Goal: Task Accomplishment & Management: Manage account settings

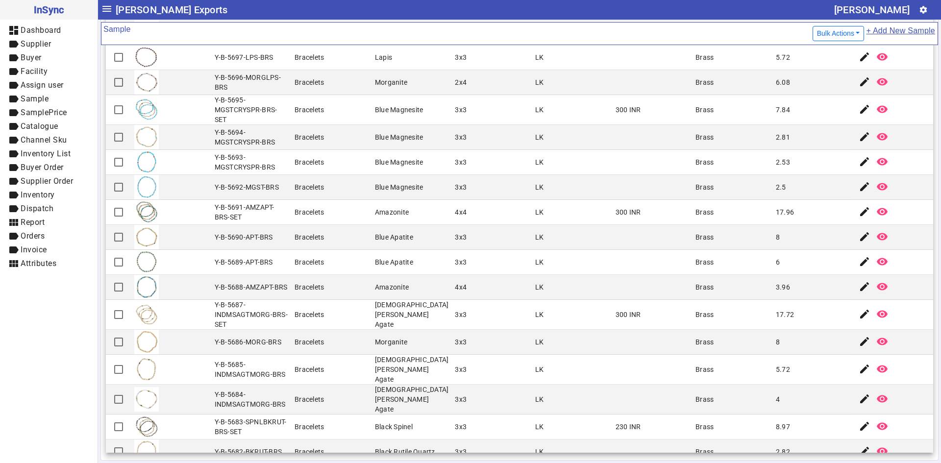
scroll to position [1157, 0]
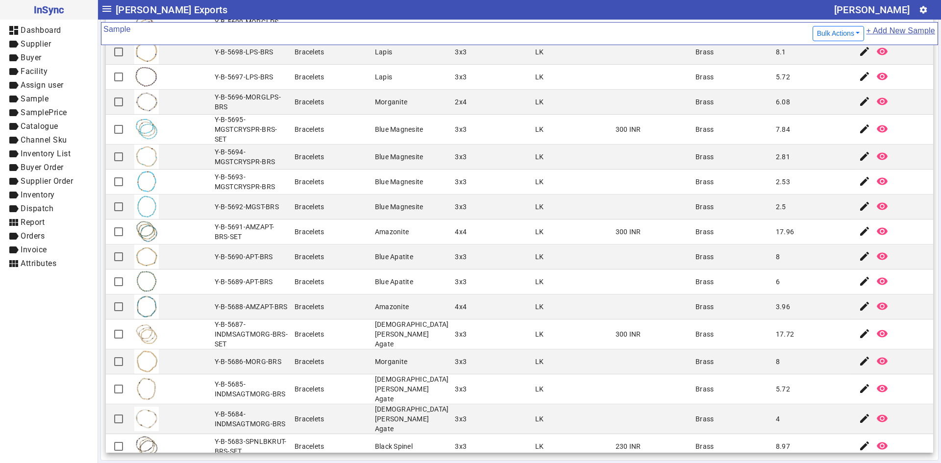
click at [660, 279] on mat-cell at bounding box center [652, 281] width 80 height 25
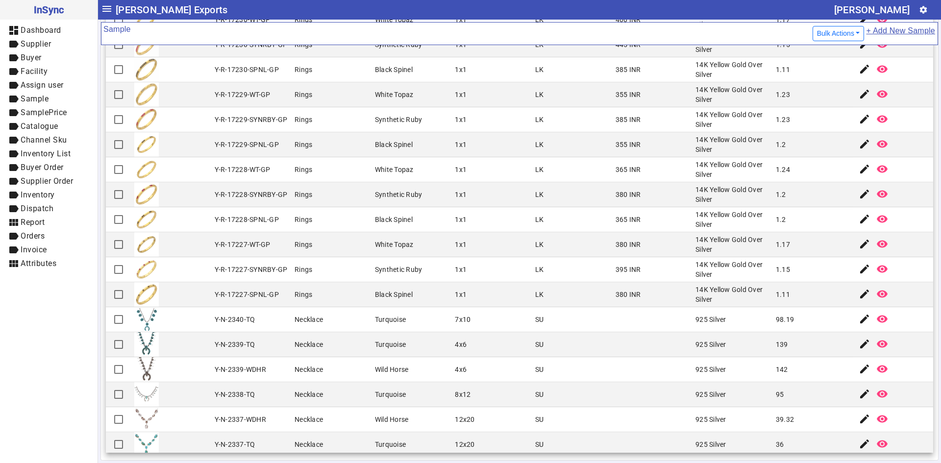
scroll to position [2114, 0]
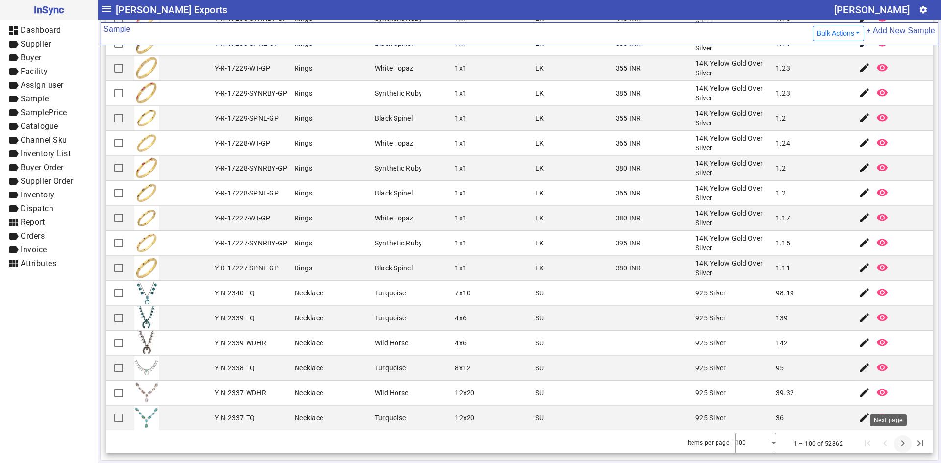
click at [891, 444] on span "Next page" at bounding box center [903, 444] width 24 height 24
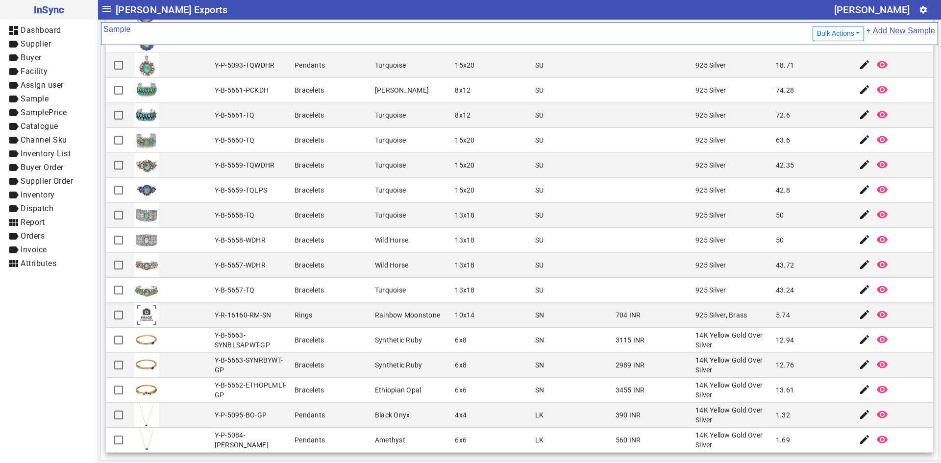
scroll to position [294, 0]
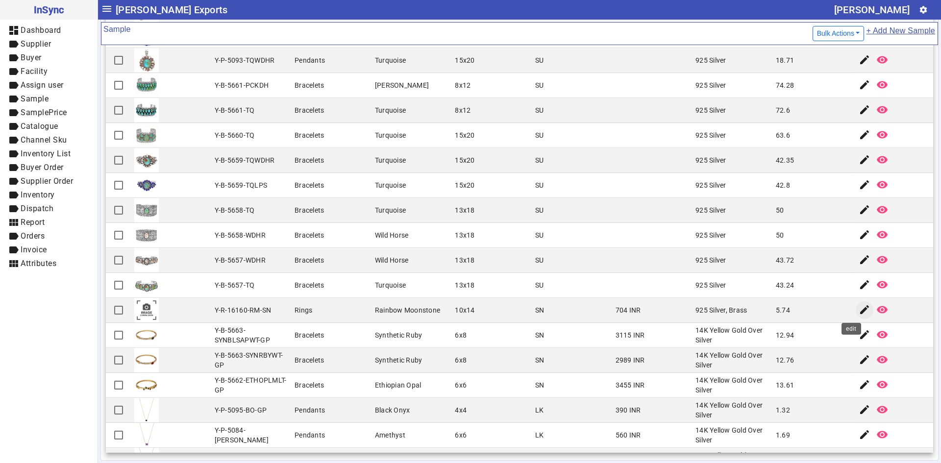
click at [858, 307] on mat-icon "edit" at bounding box center [864, 310] width 12 height 12
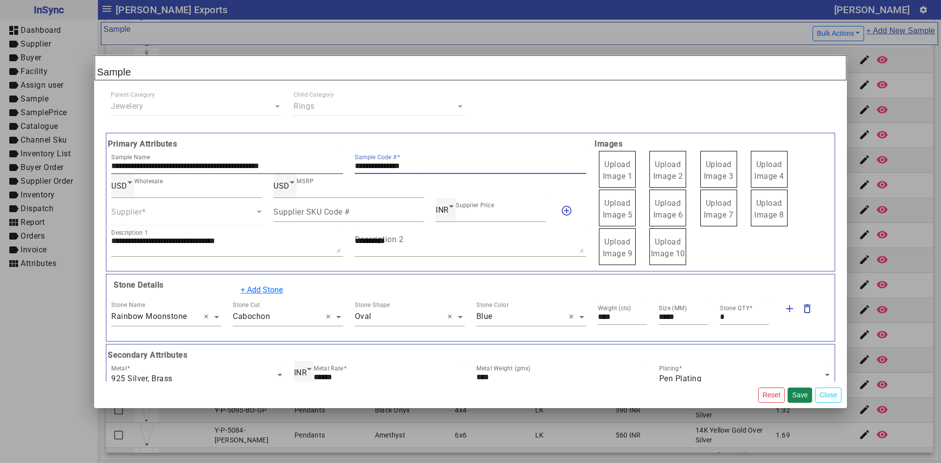
drag, startPoint x: 427, startPoint y: 167, endPoint x: 315, endPoint y: 167, distance: 111.7
click at [315, 167] on div "**********" at bounding box center [348, 162] width 486 height 24
click at [607, 172] on span "Upload Image 1" at bounding box center [618, 170] width 30 height 21
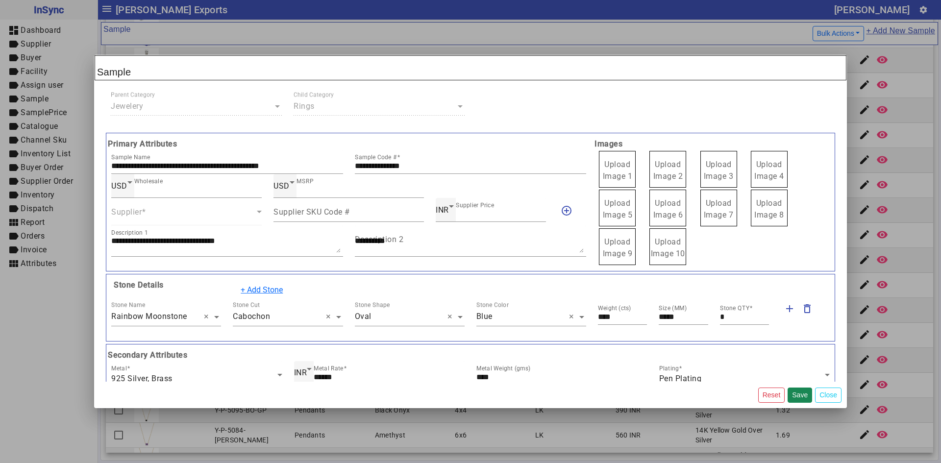
click at [0, 0] on input "Upload Image 1" at bounding box center [0, 0] width 0 height 0
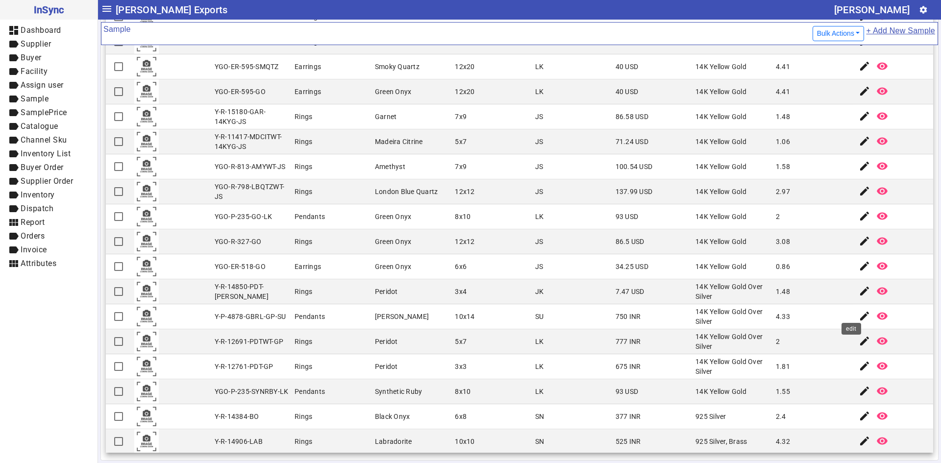
scroll to position [2090, 0]
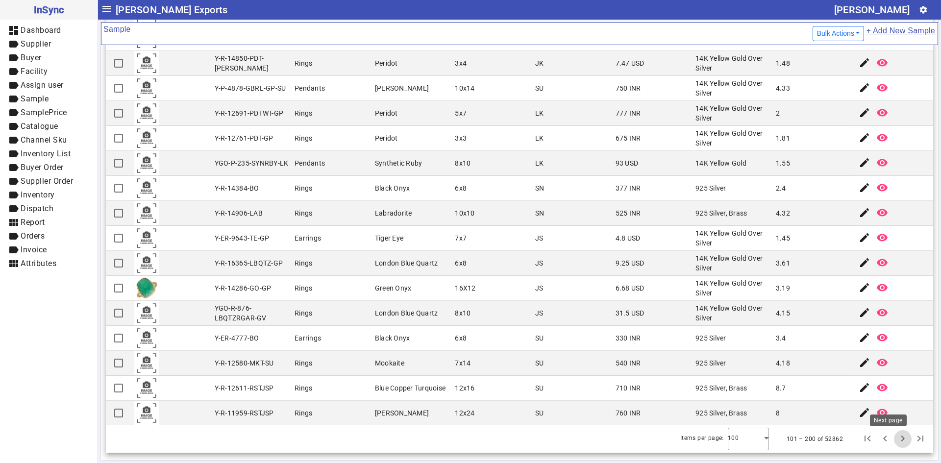
click at [891, 439] on span "Next page" at bounding box center [903, 439] width 24 height 24
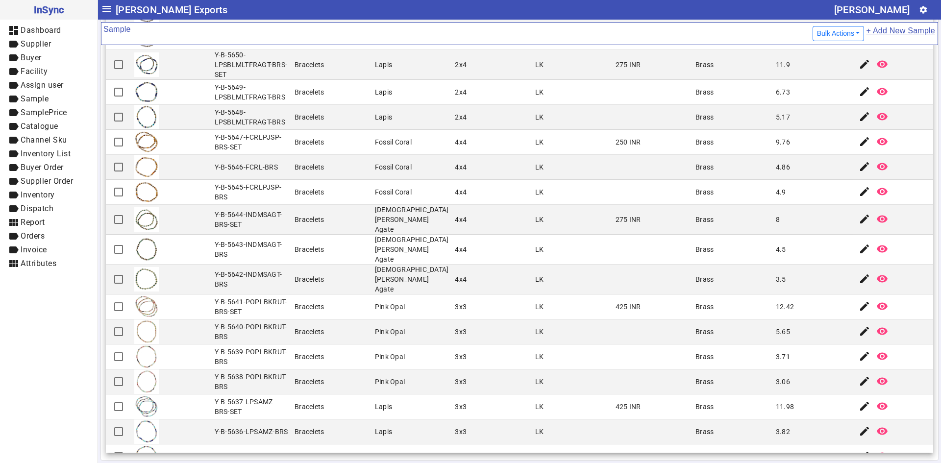
scroll to position [343, 0]
